Goal: Task Accomplishment & Management: Manage account settings

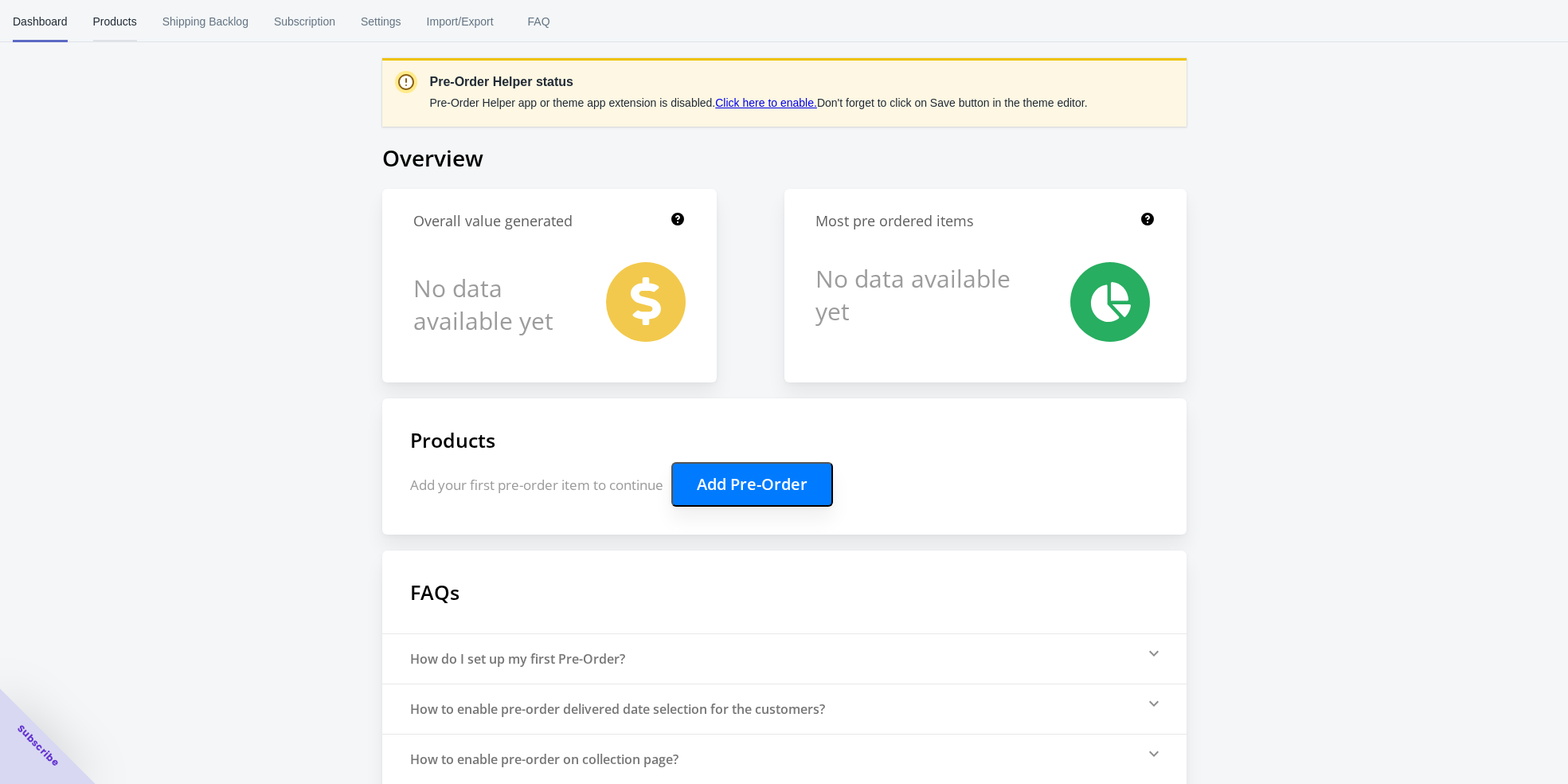
click at [128, 29] on span "Products" at bounding box center [115, 22] width 44 height 42
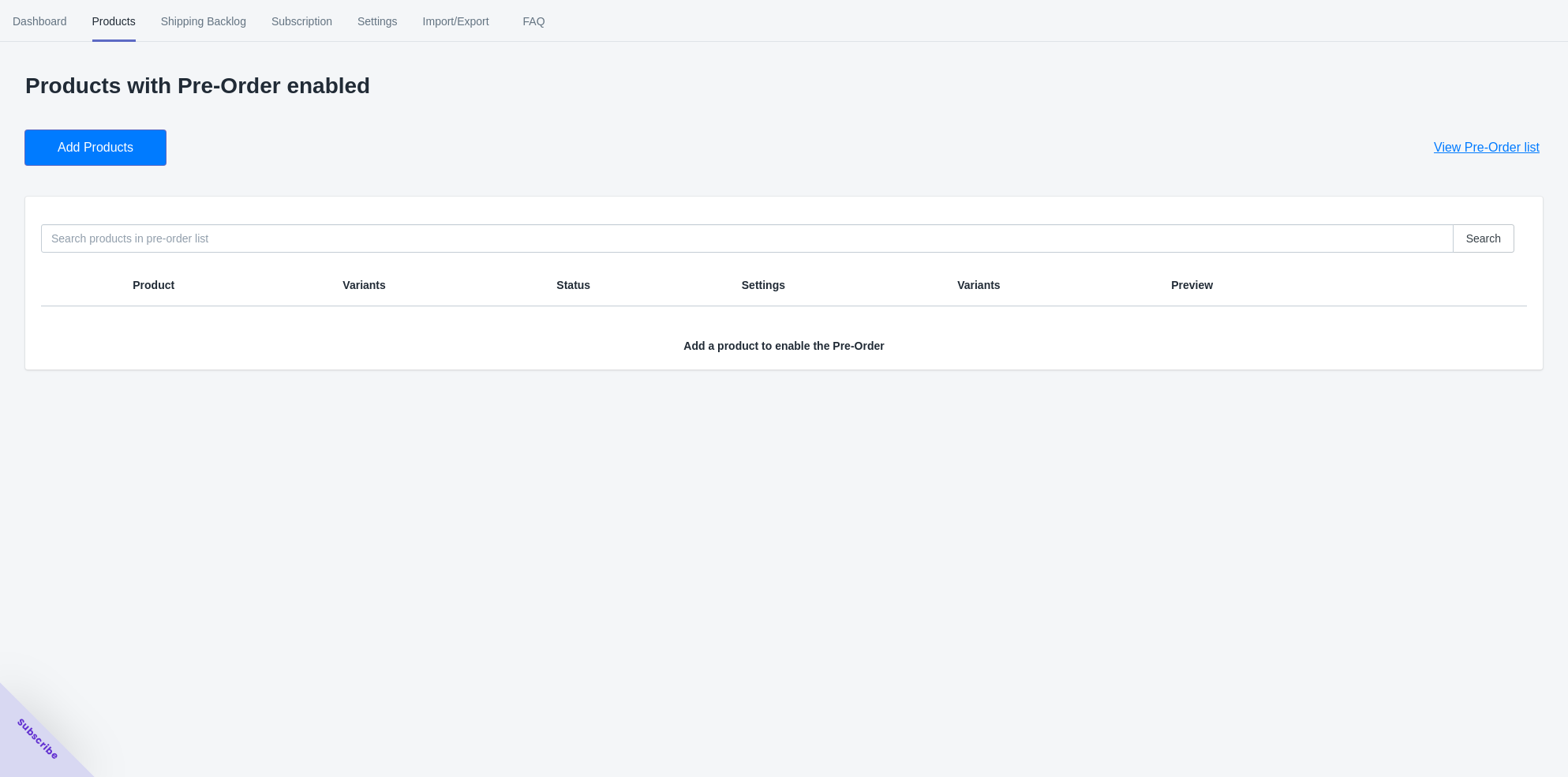
click at [103, 153] on span "Add Products" at bounding box center [95, 148] width 76 height 16
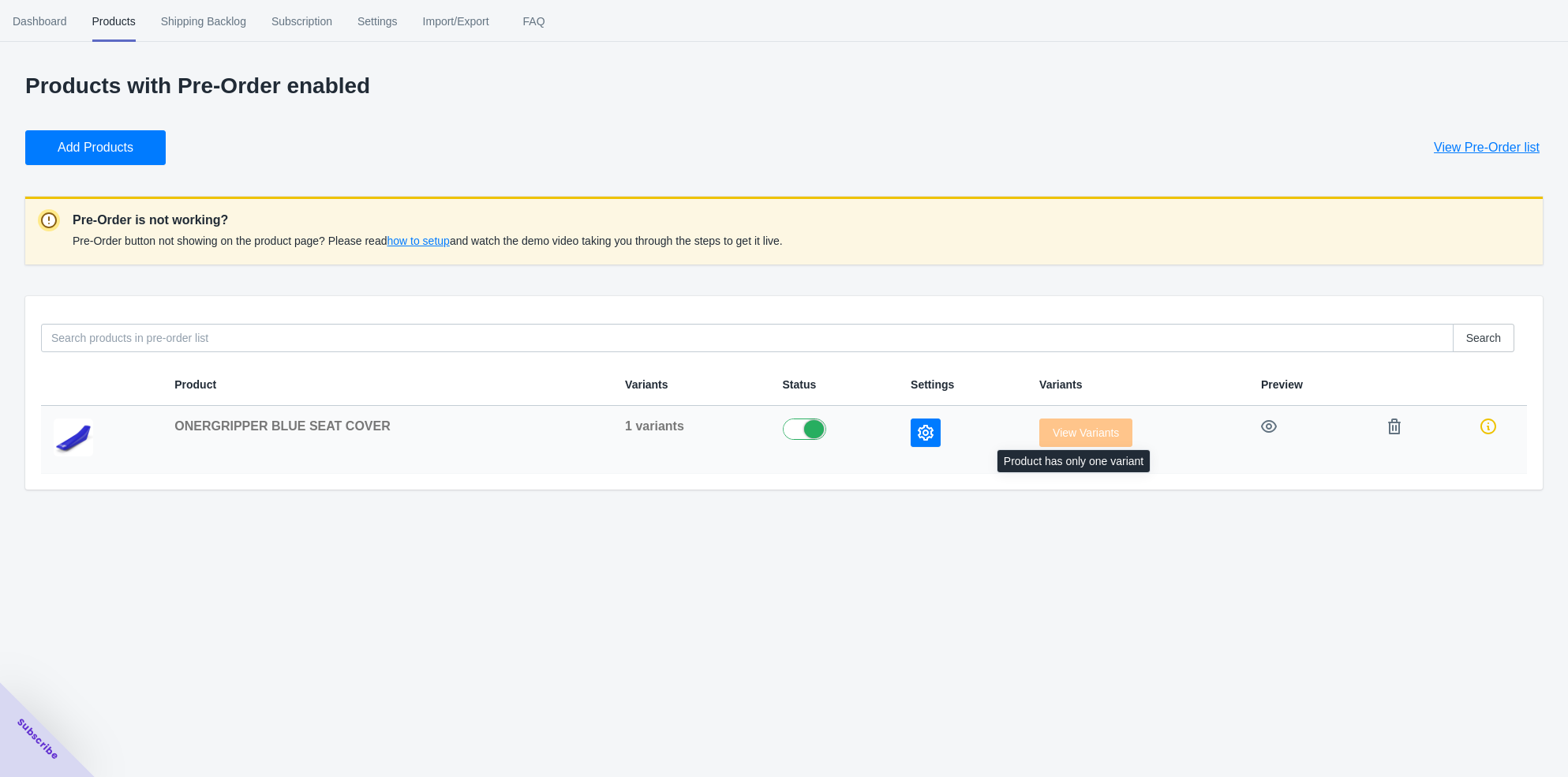
click at [1081, 434] on span "View Variants" at bounding box center [1086, 432] width 93 height 13
click at [918, 430] on icon "button" at bounding box center [925, 433] width 16 height 16
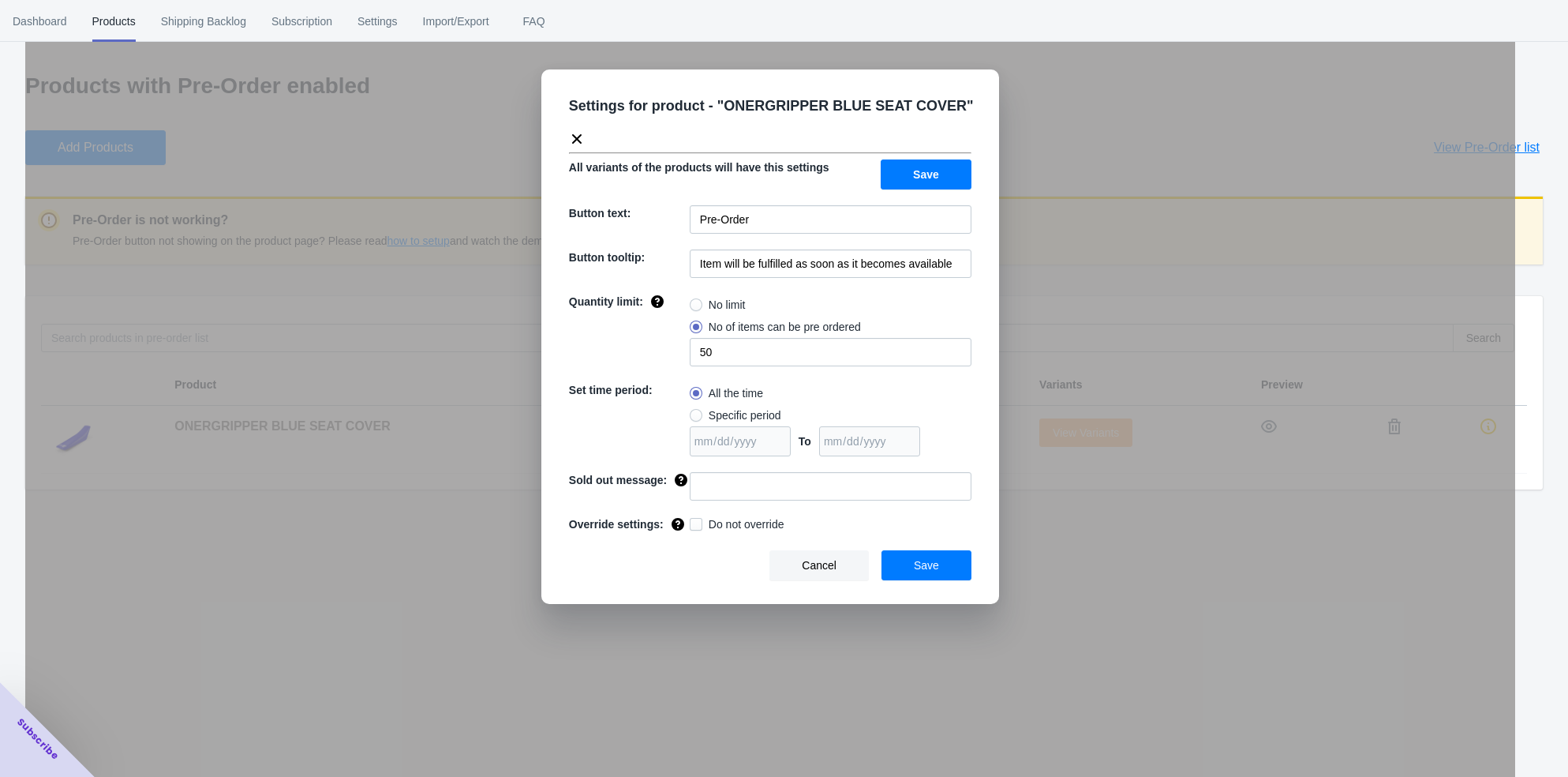
click at [929, 174] on span "Save" at bounding box center [926, 175] width 26 height 13
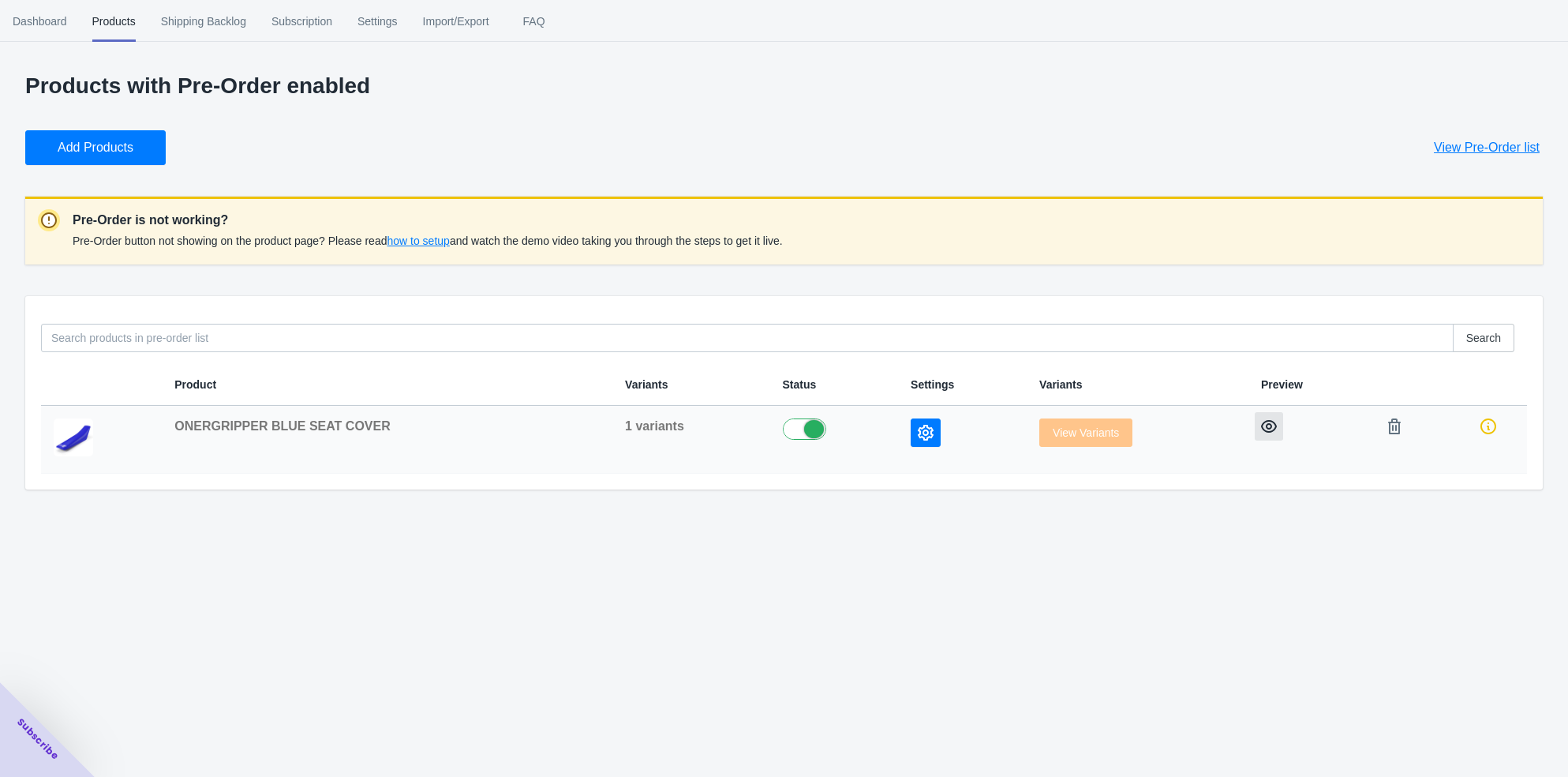
click at [1268, 426] on icon "button" at bounding box center [1269, 426] width 16 height 16
click at [53, 26] on span "Dashboard" at bounding box center [39, 22] width 54 height 41
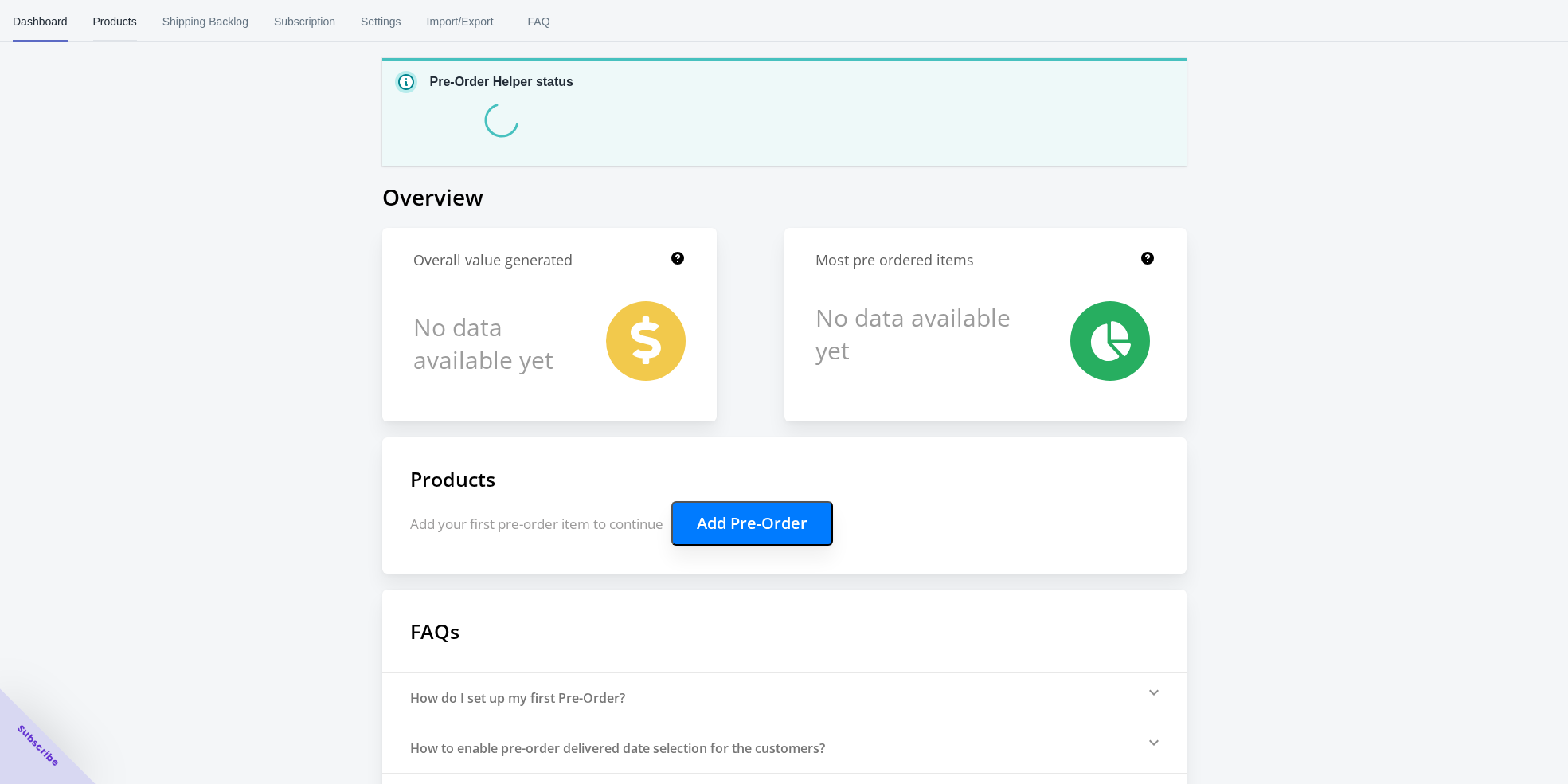
click at [122, 21] on span "Products" at bounding box center [115, 22] width 44 height 42
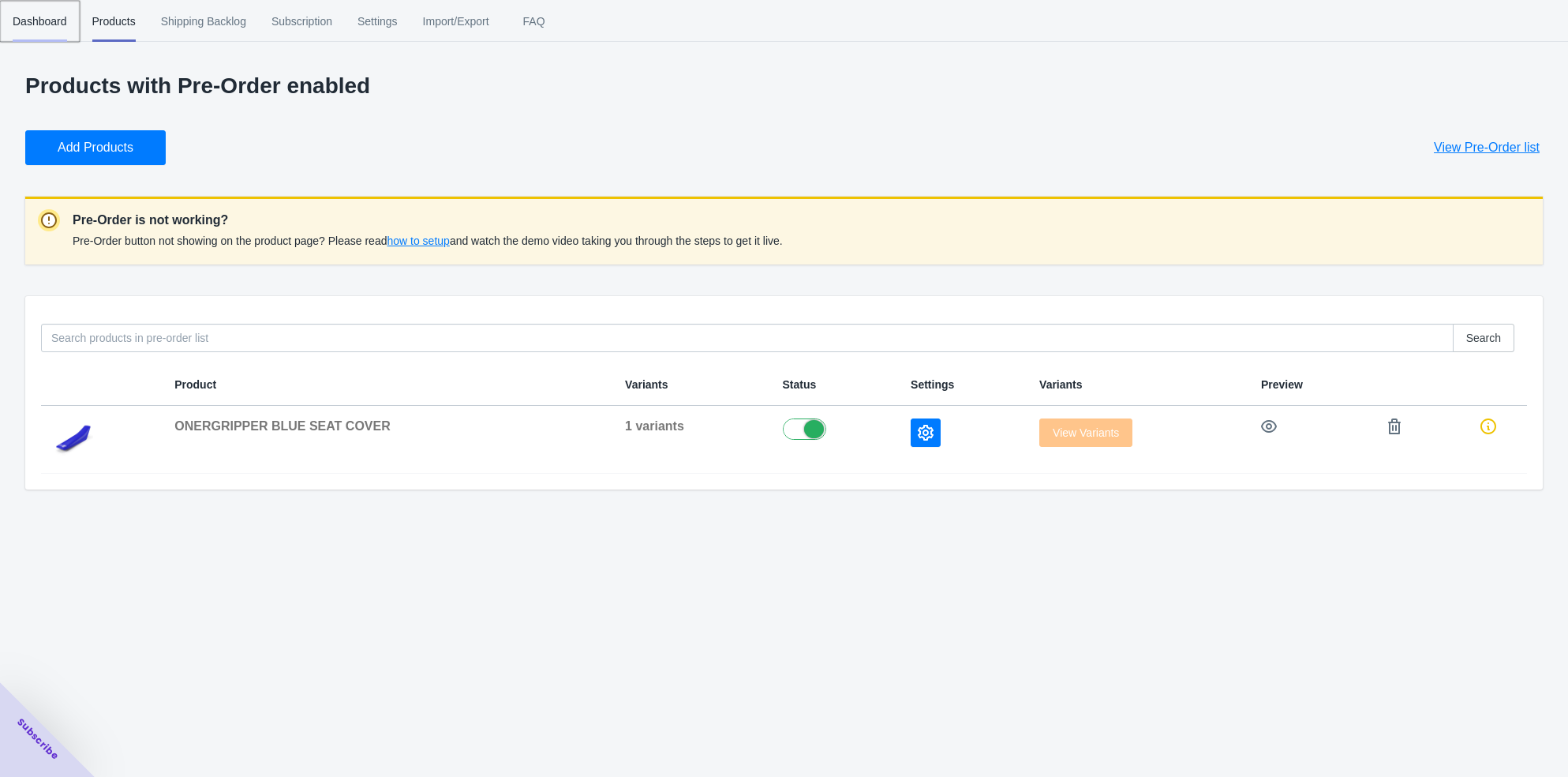
drag, startPoint x: 34, startPoint y: 22, endPoint x: 85, endPoint y: 24, distance: 51.0
click at [34, 22] on span "Dashboard" at bounding box center [39, 22] width 54 height 41
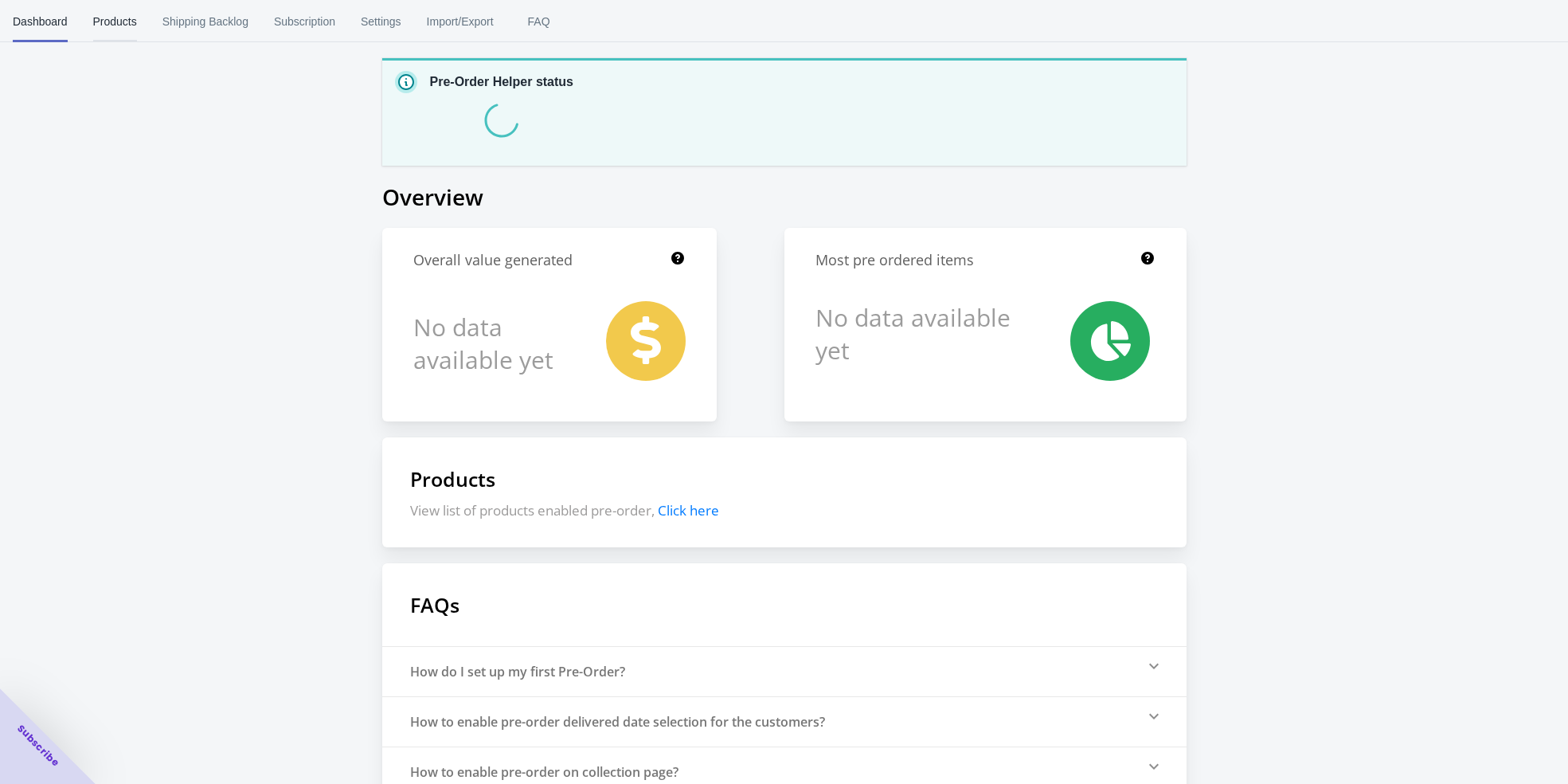
click at [119, 22] on span "Products" at bounding box center [115, 22] width 44 height 42
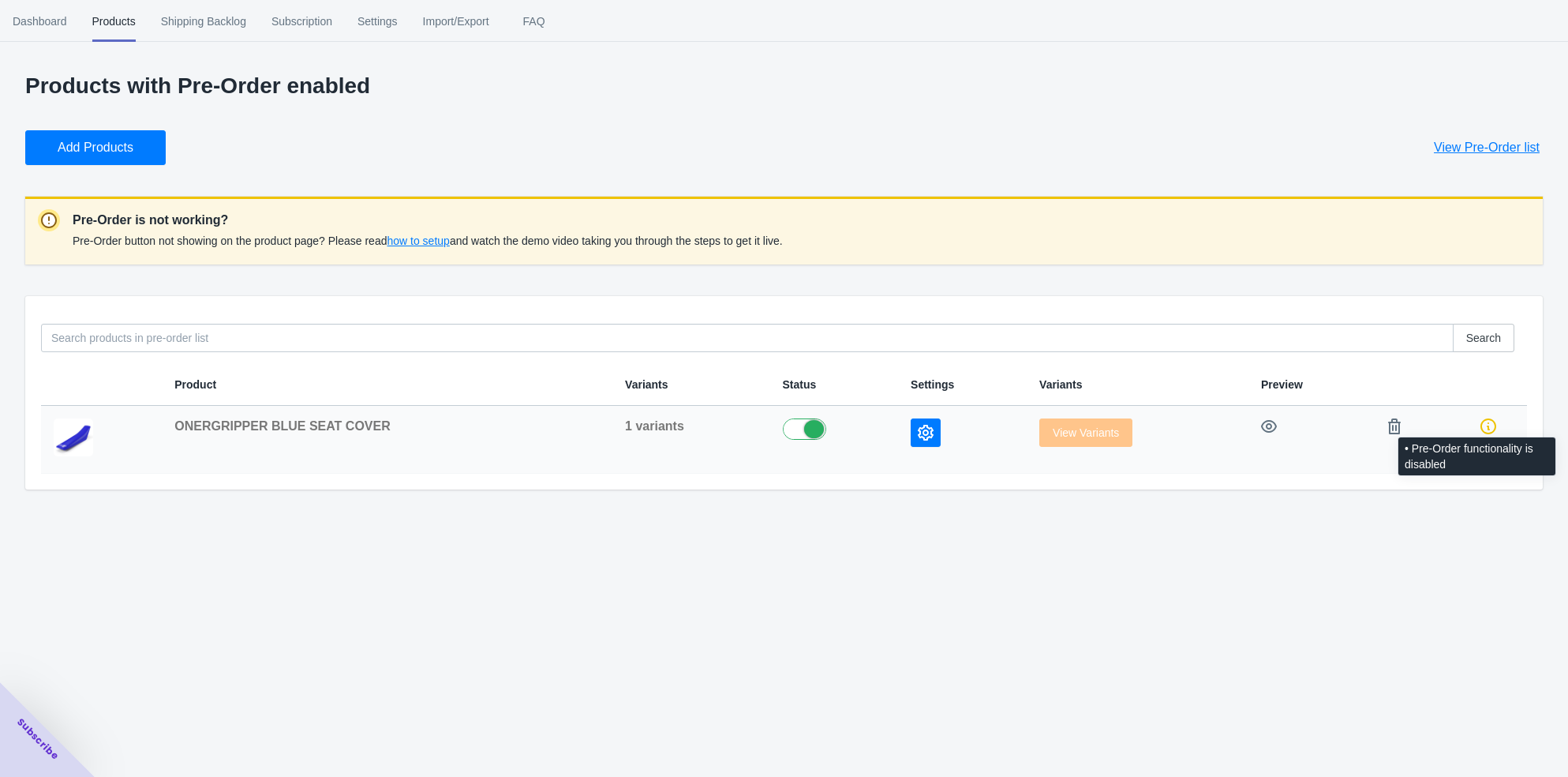
click at [1482, 417] on td at bounding box center [1489, 440] width 77 height 68
click at [918, 429] on icon "button" at bounding box center [925, 433] width 16 height 16
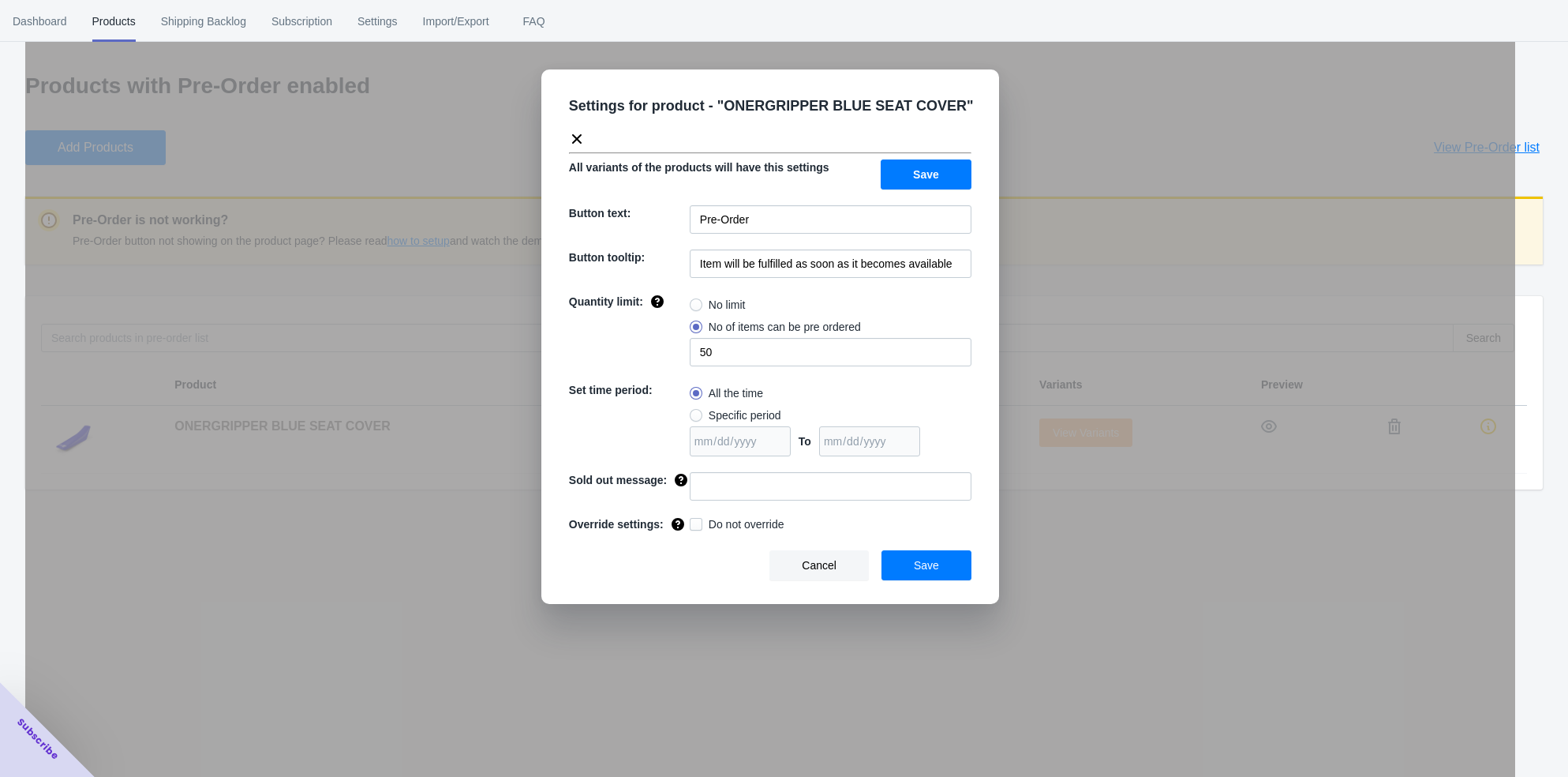
click at [699, 300] on span at bounding box center [696, 305] width 13 height 13
click at [695, 301] on input "No limit" at bounding box center [694, 301] width 1 height 1
radio input "true"
click at [938, 177] on span "Save" at bounding box center [926, 175] width 26 height 13
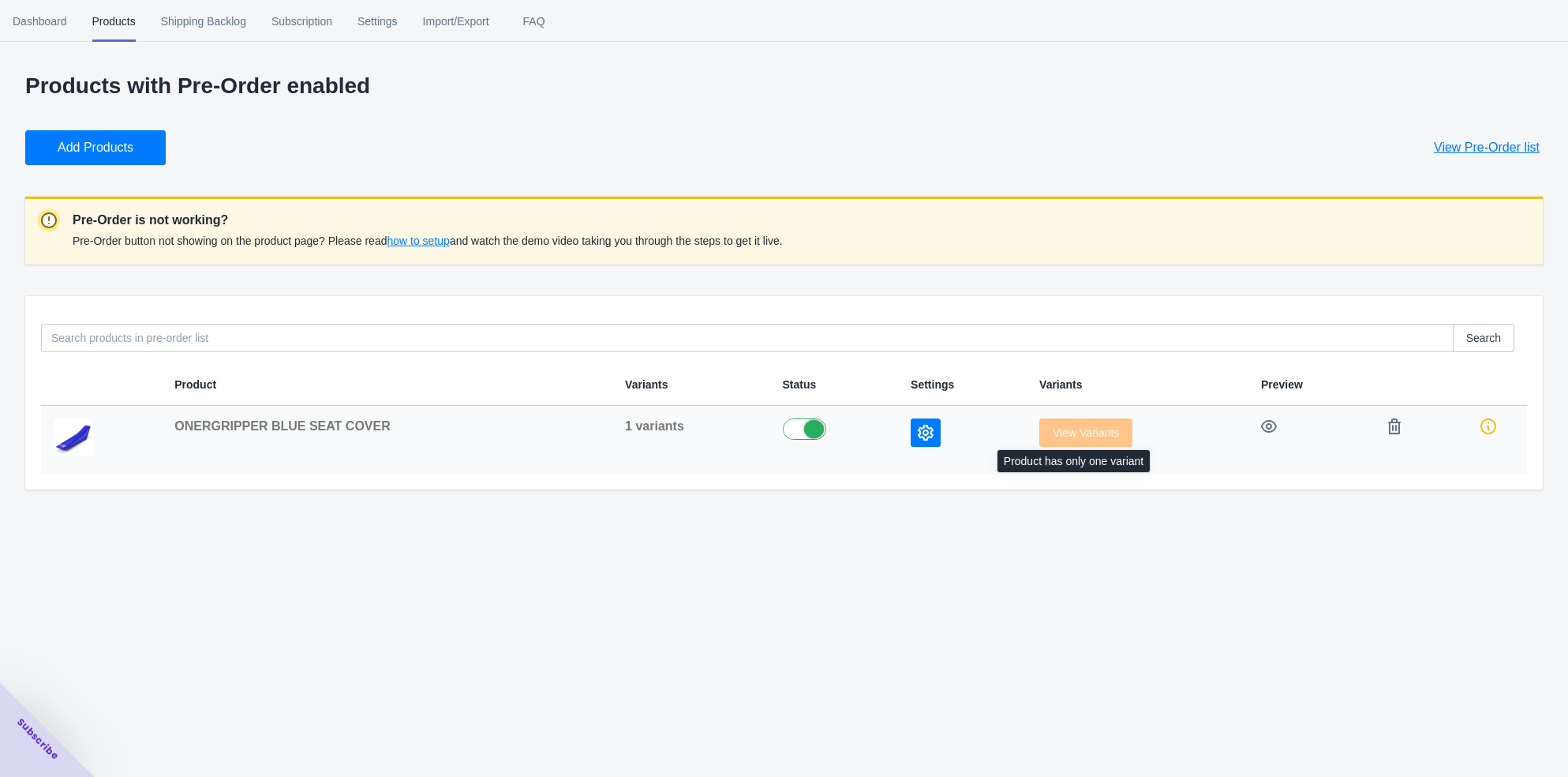
click at [1077, 432] on span "View Variants" at bounding box center [1086, 432] width 93 height 13
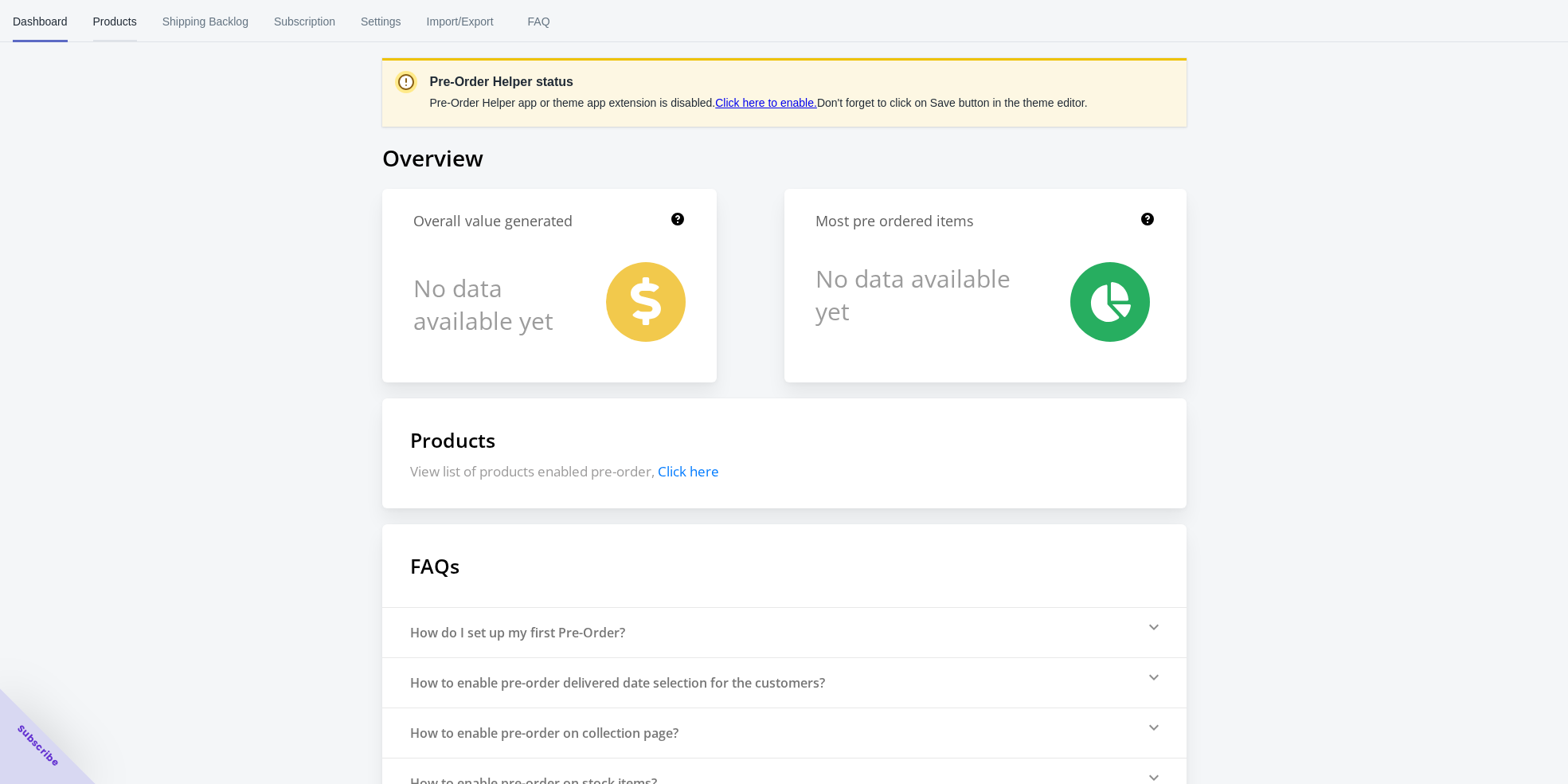
click at [117, 30] on span "Products" at bounding box center [115, 22] width 44 height 42
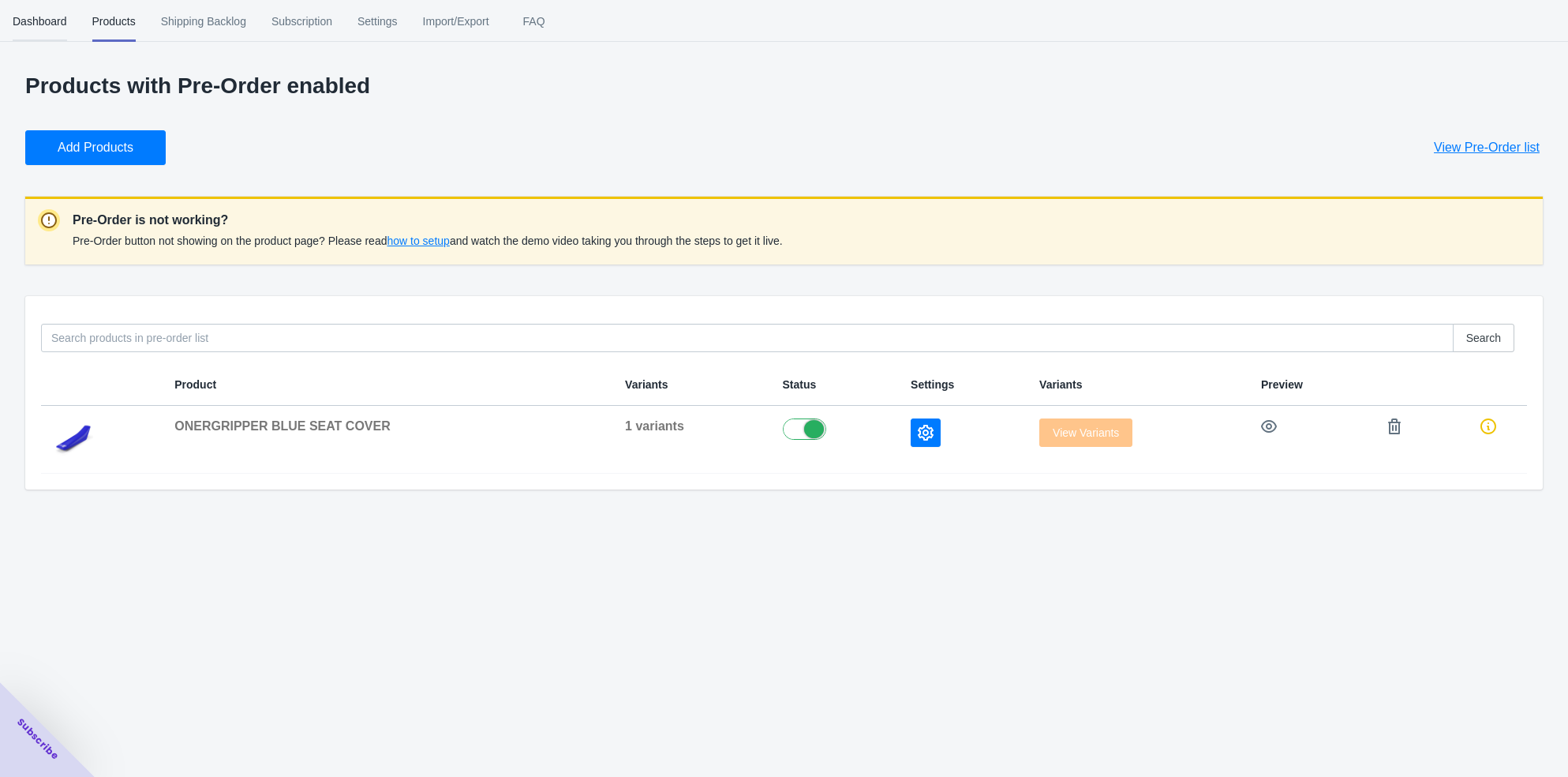
click at [41, 21] on span "Dashboard" at bounding box center [39, 22] width 54 height 41
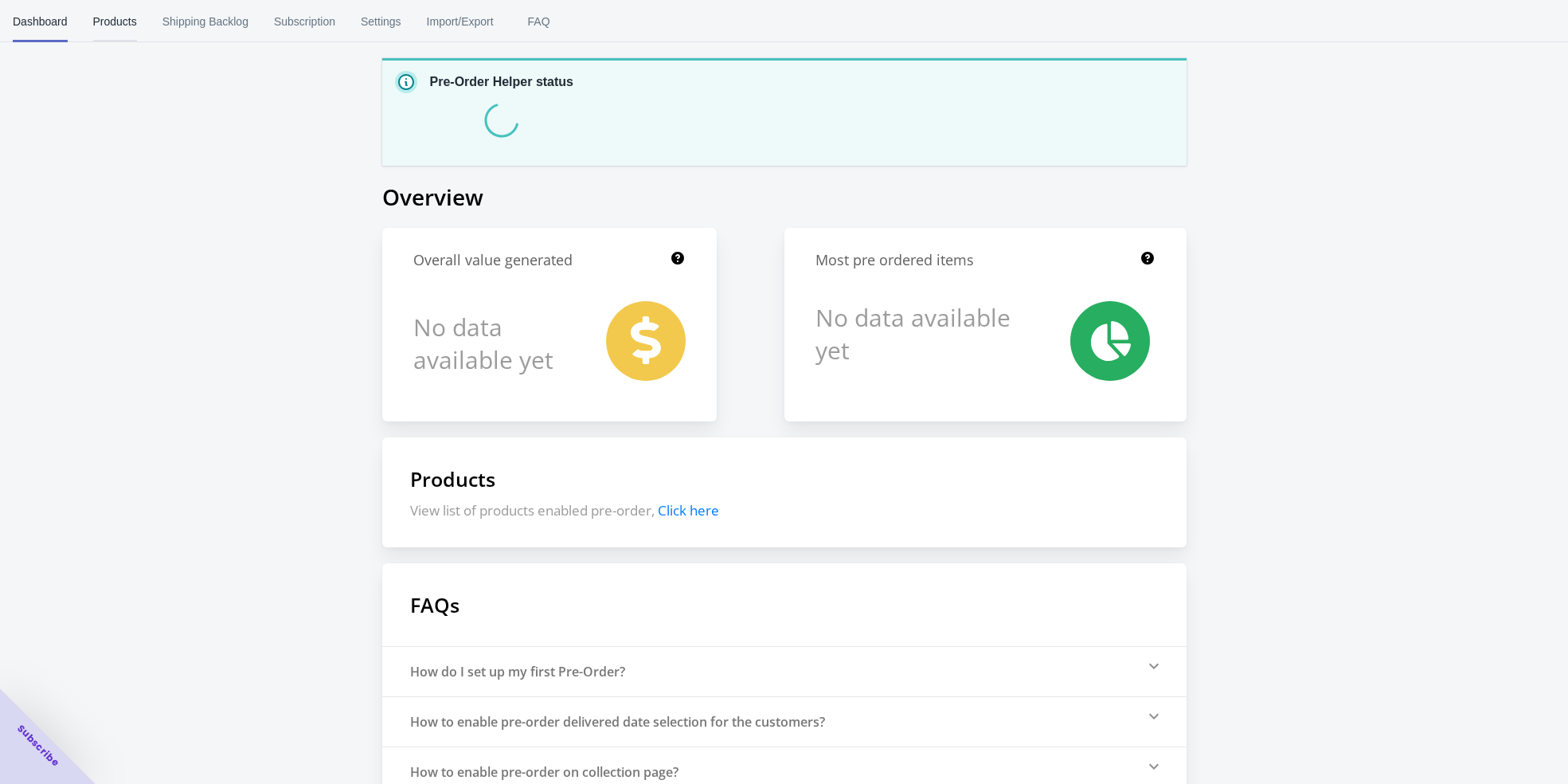
click at [117, 26] on span "Products" at bounding box center [115, 22] width 44 height 42
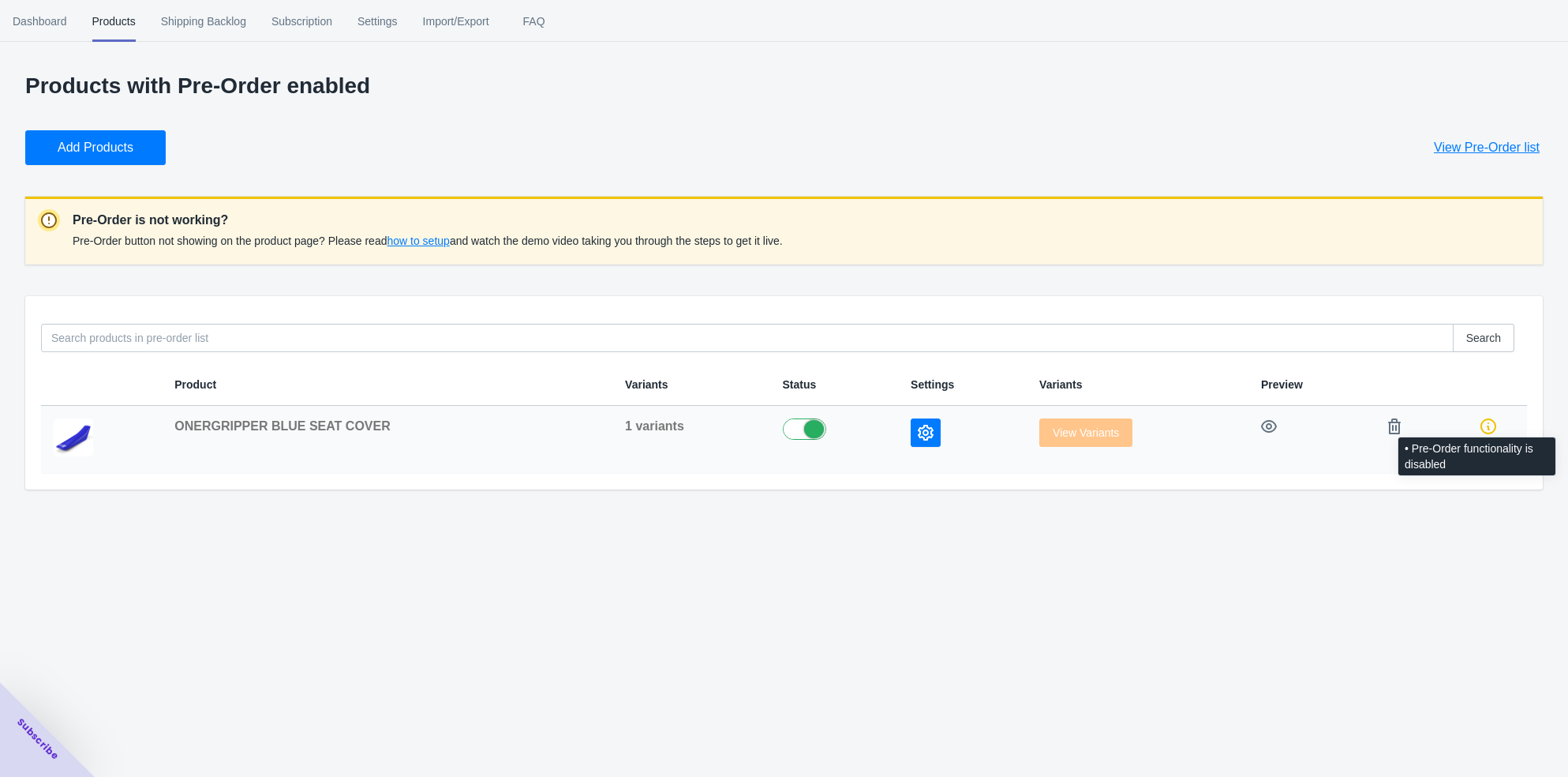
click at [1489, 424] on icon at bounding box center [1488, 426] width 16 height 16
click at [427, 242] on span "how to setup" at bounding box center [417, 241] width 62 height 13
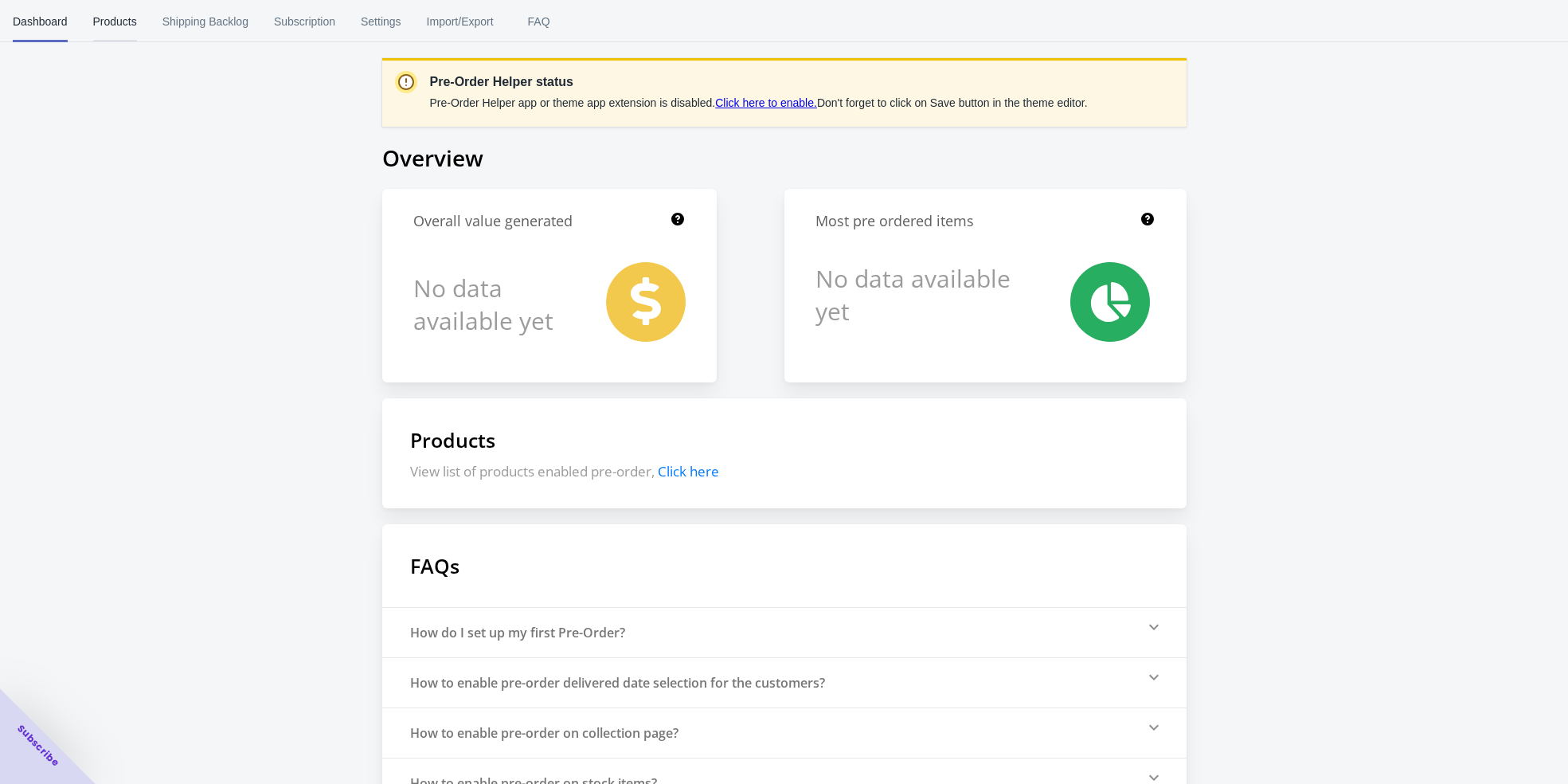
click at [110, 20] on span "Products" at bounding box center [115, 22] width 44 height 42
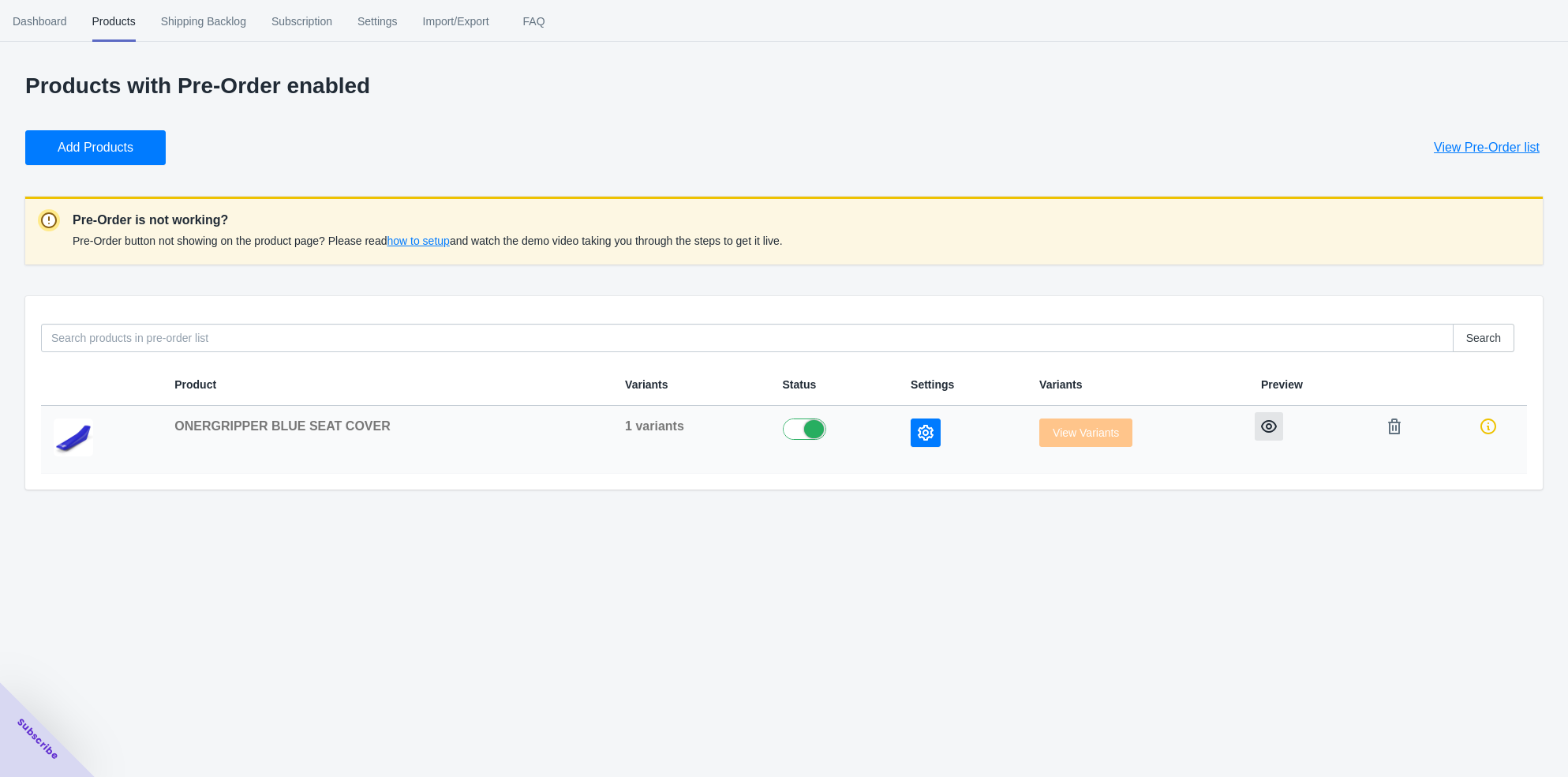
click at [1262, 430] on icon "button" at bounding box center [1269, 426] width 16 height 13
click at [1382, 429] on button "button" at bounding box center [1395, 426] width 29 height 29
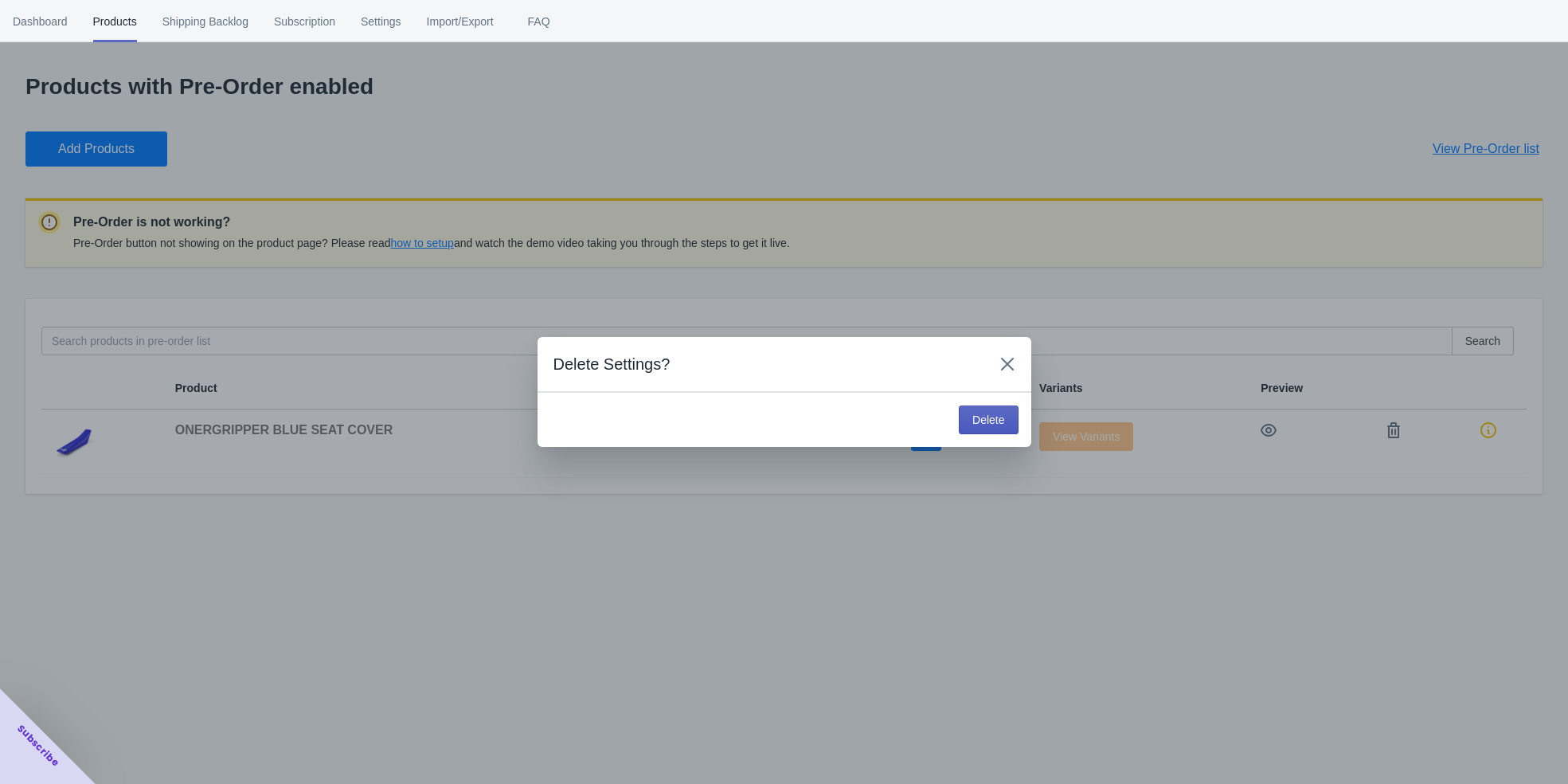
click at [977, 406] on button "Delete" at bounding box center [987, 420] width 59 height 29
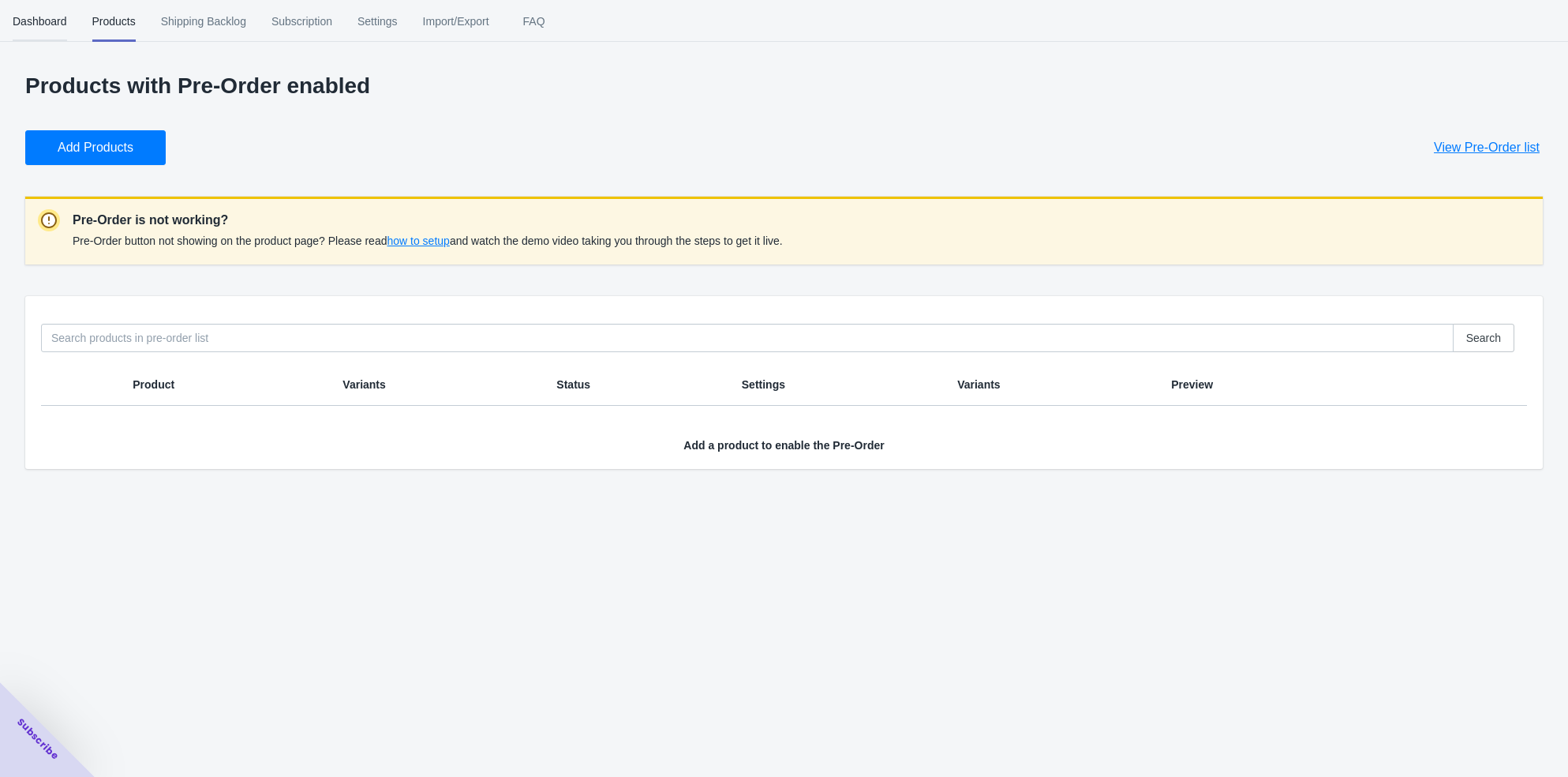
click at [24, 22] on span "Dashboard" at bounding box center [39, 22] width 54 height 41
